Goal: Task Accomplishment & Management: Use online tool/utility

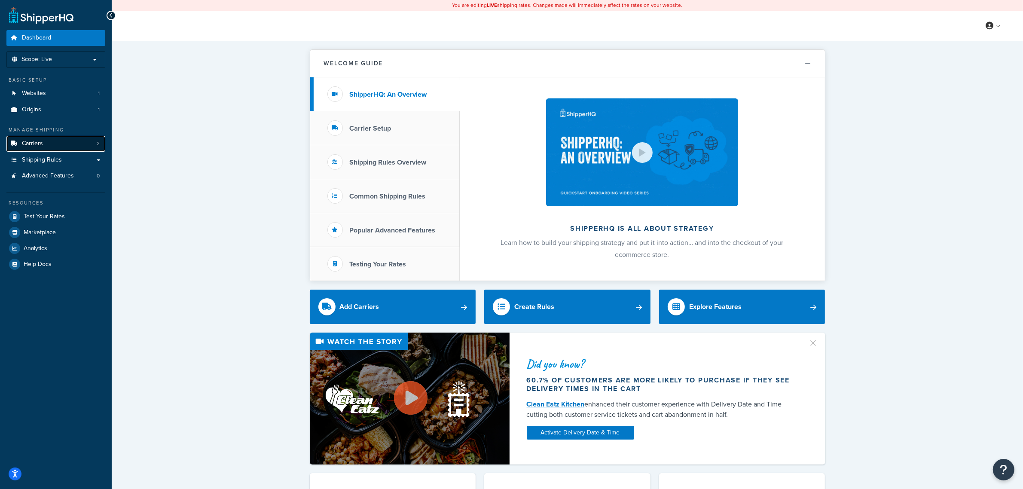
click at [52, 144] on link "Carriers 2" at bounding box center [55, 144] width 99 height 16
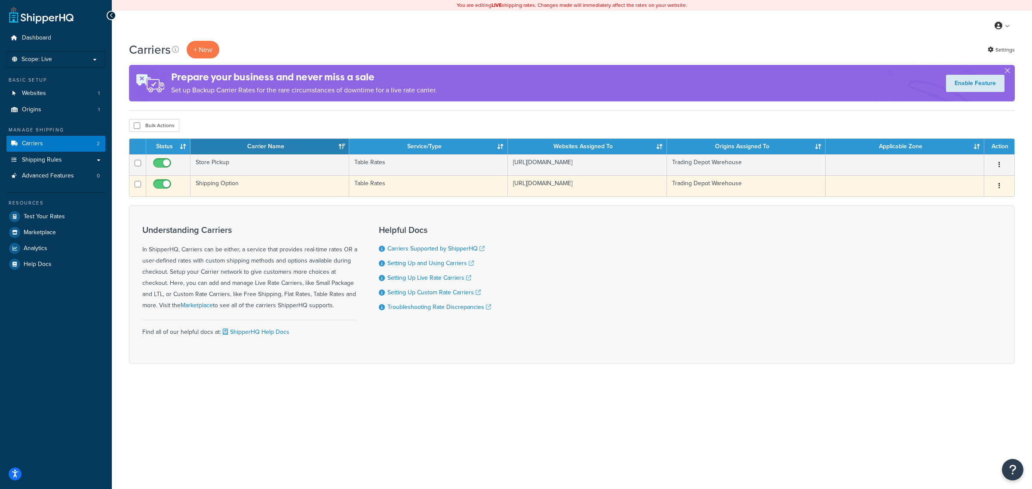
click at [213, 190] on td "Shipping Option" at bounding box center [269, 185] width 159 height 21
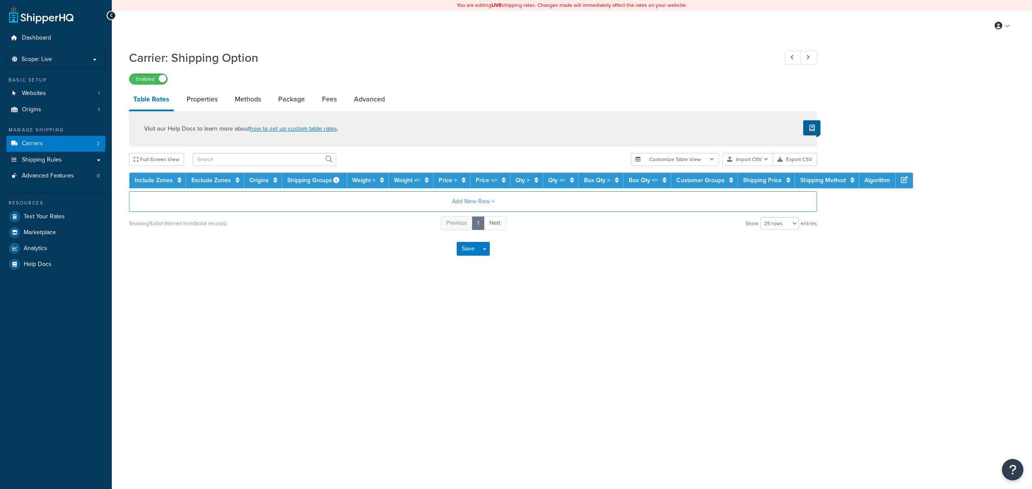
select select "25"
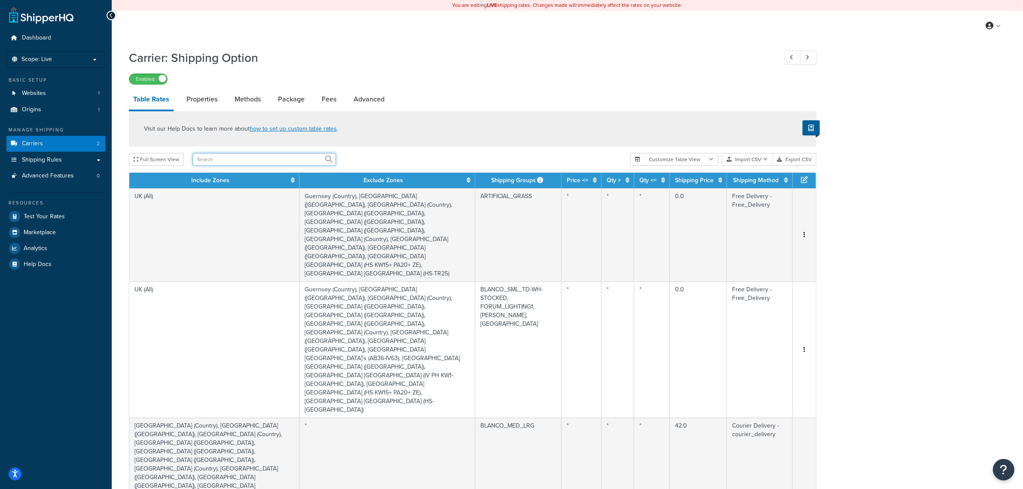
click at [267, 157] on input "text" at bounding box center [265, 159] width 144 height 13
type input "storm"
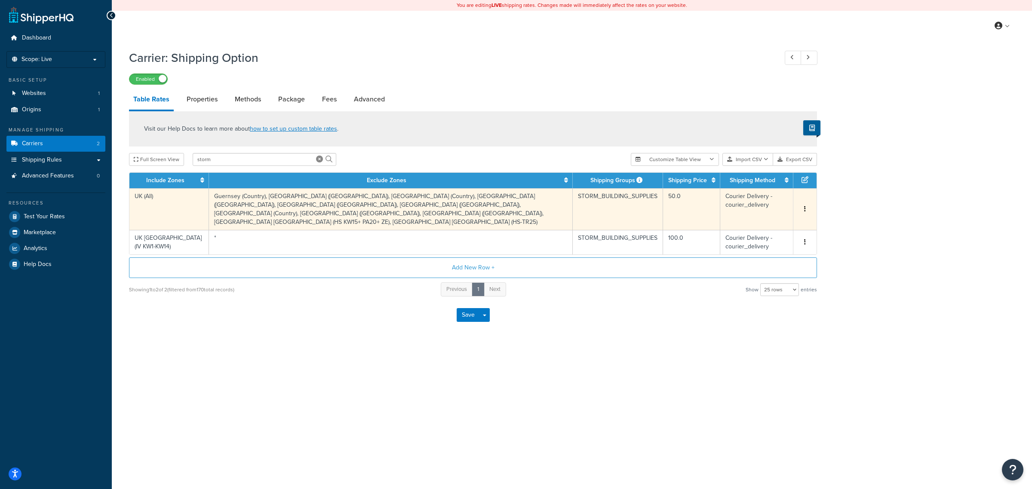
click at [803, 205] on button "button" at bounding box center [804, 209] width 7 height 9
click at [762, 186] on div "Edit" at bounding box center [761, 184] width 61 height 18
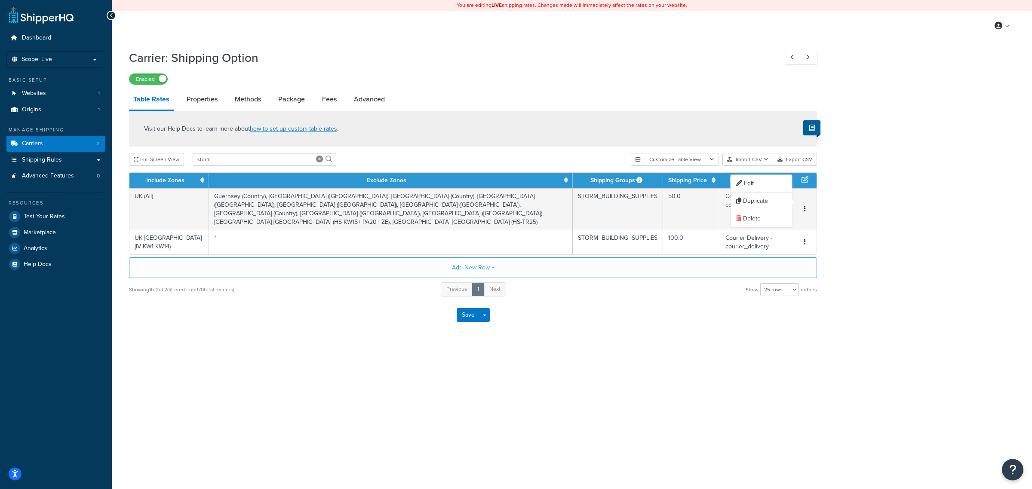
select select "164050"
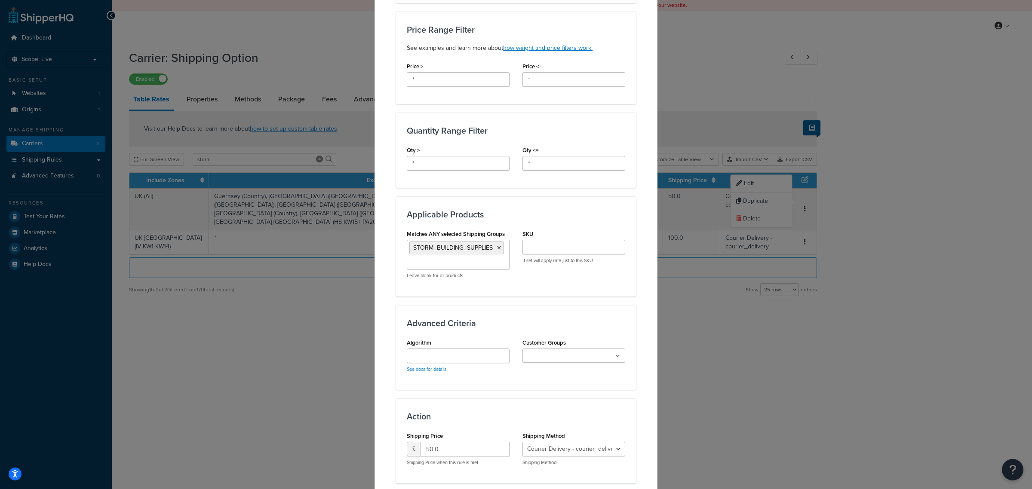
scroll to position [509, 0]
drag, startPoint x: 424, startPoint y: 392, endPoint x: 452, endPoint y: 392, distance: 27.9
click at [424, 441] on input "50.0" at bounding box center [464, 448] width 89 height 15
type input "20.0"
click at [643, 432] on div "Update Table Rate Applicable Zones See examples and learn more about how includ…" at bounding box center [516, 30] width 284 height 1029
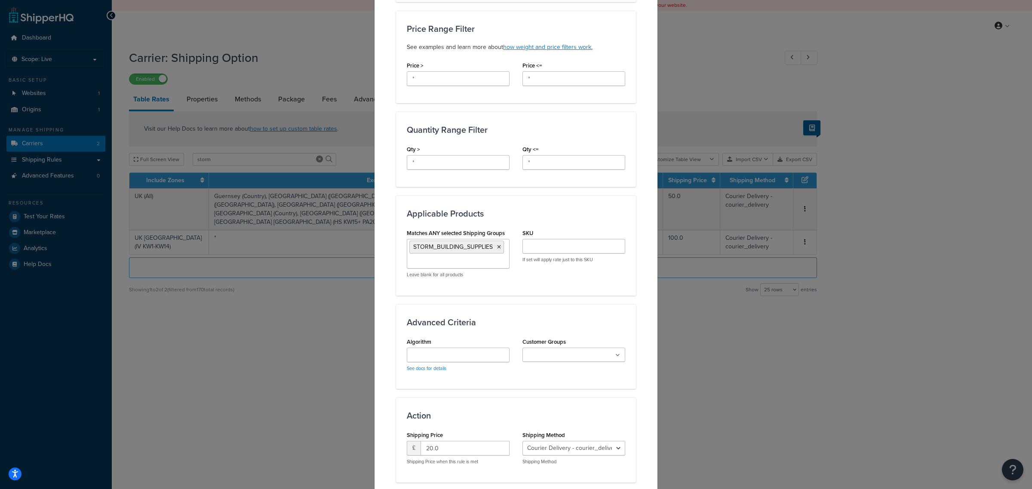
click at [502, 489] on button "Update" at bounding box center [515, 498] width 43 height 14
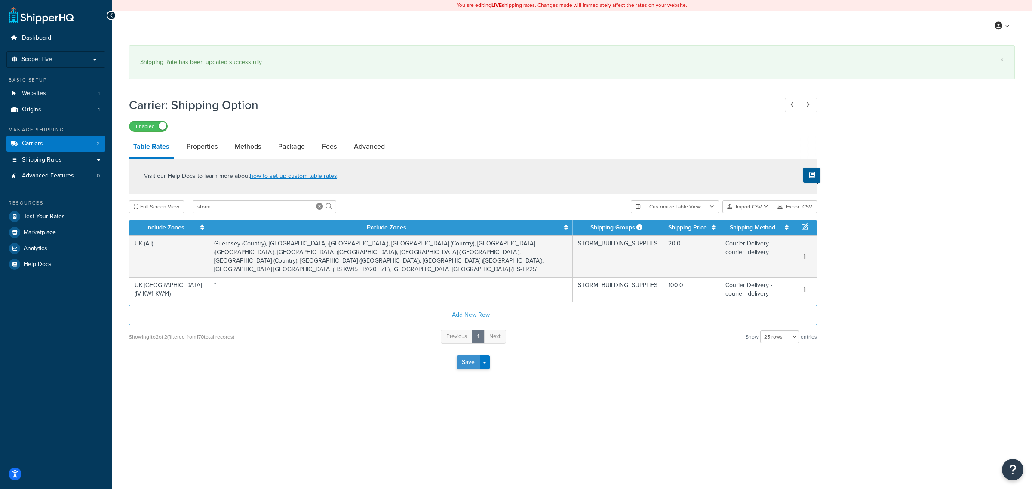
click at [469, 355] on button "Save" at bounding box center [467, 362] width 23 height 14
